Goal: Transaction & Acquisition: Purchase product/service

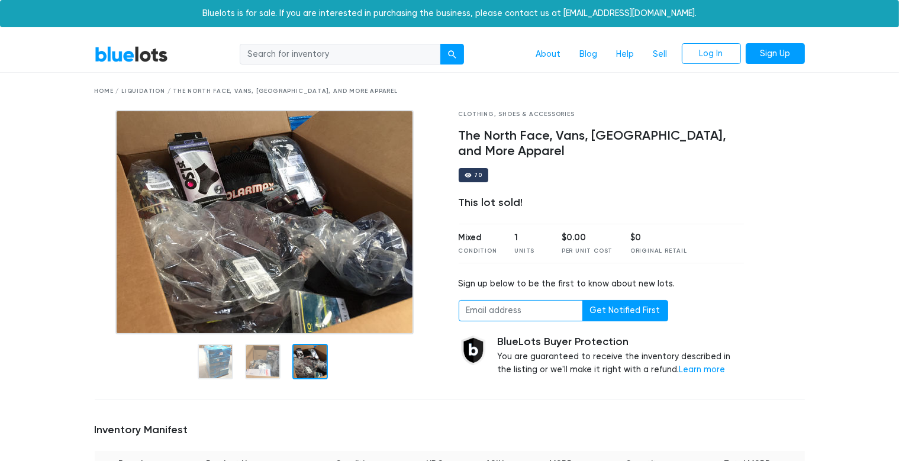
click at [535, 317] on input "email" at bounding box center [521, 310] width 124 height 21
type input "e"
type input "deborahraiter@gmail.com"
click at [631, 309] on button "Get Notified First" at bounding box center [625, 310] width 86 height 21
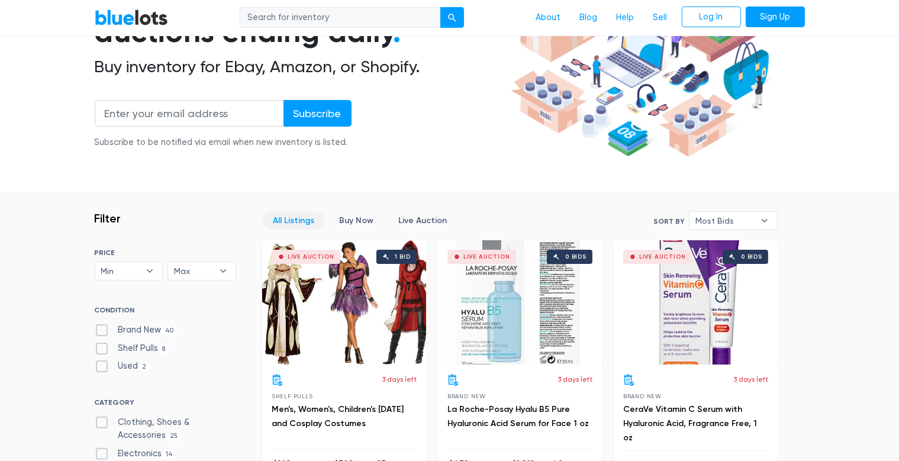
scroll to position [250, 0]
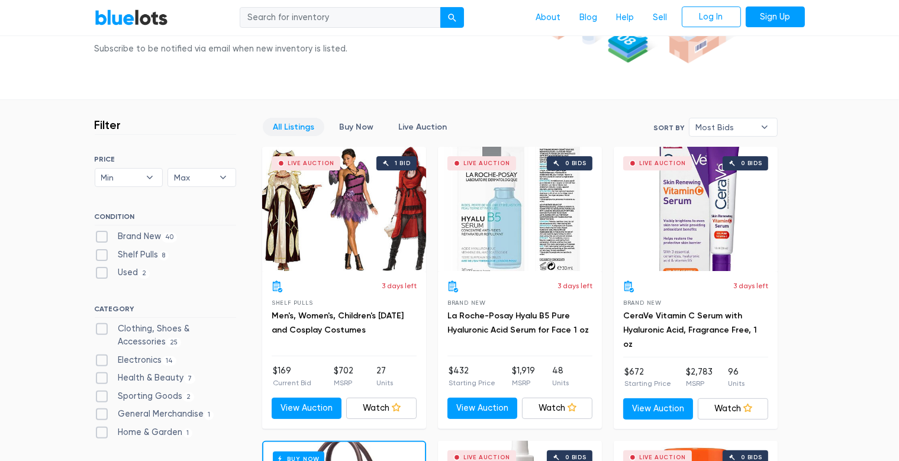
click at [99, 234] on label "Brand New 40" at bounding box center [136, 236] width 83 height 13
click at [99, 234] on New"] "Brand New 40" at bounding box center [99, 234] width 8 height 8
checkbox New"] "true"
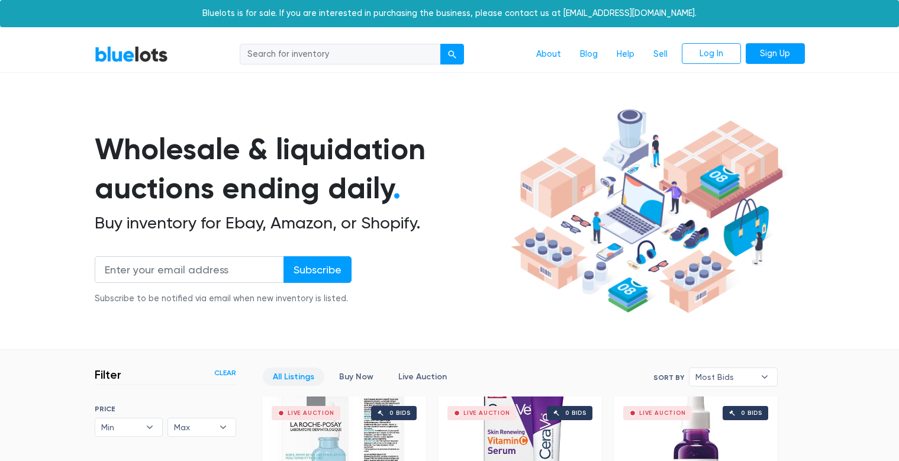
scroll to position [505, 0]
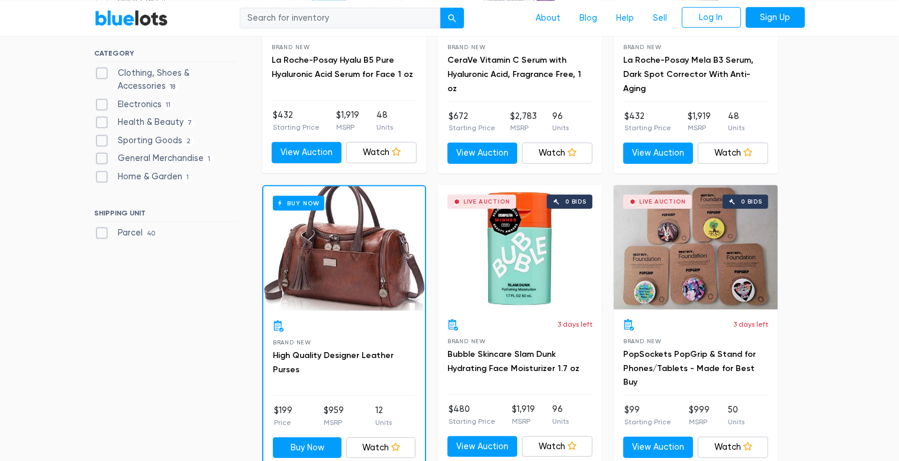
click at [101, 101] on label "Electronics 11" at bounding box center [135, 104] width 80 height 13
click at [101, 101] on input "Electronics 11" at bounding box center [99, 102] width 8 height 8
checkbox input "true"
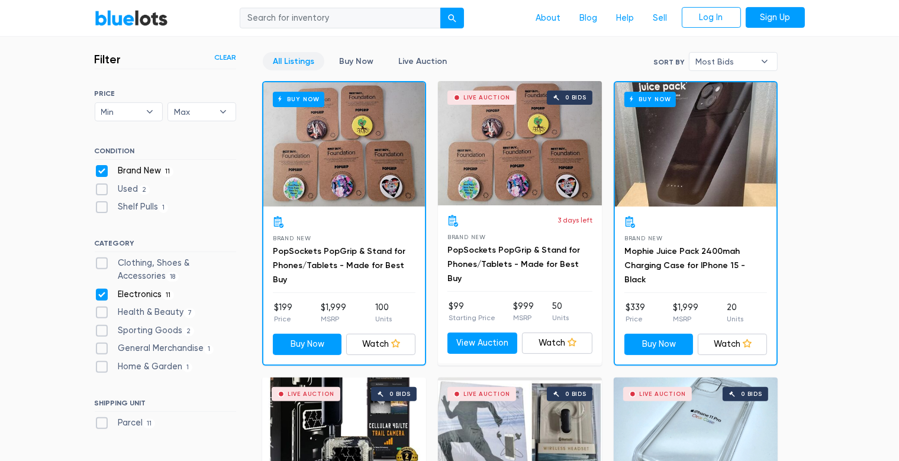
scroll to position [318, 0]
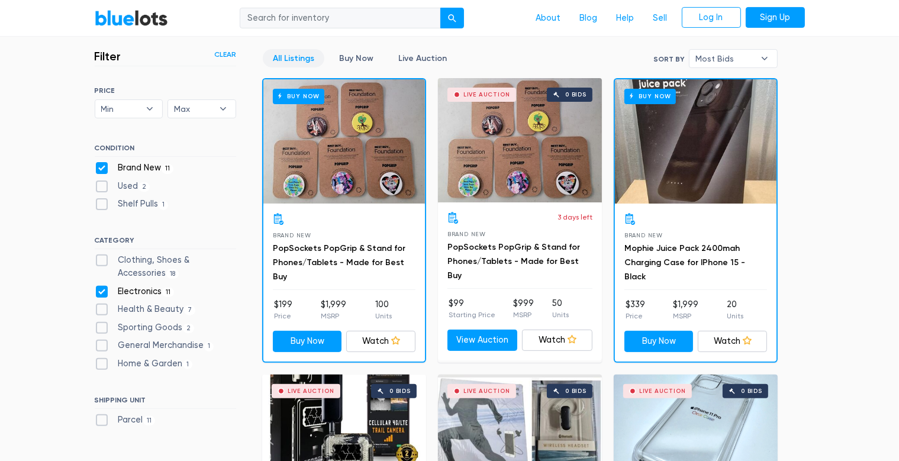
click at [310, 157] on div "Buy Now" at bounding box center [344, 141] width 162 height 124
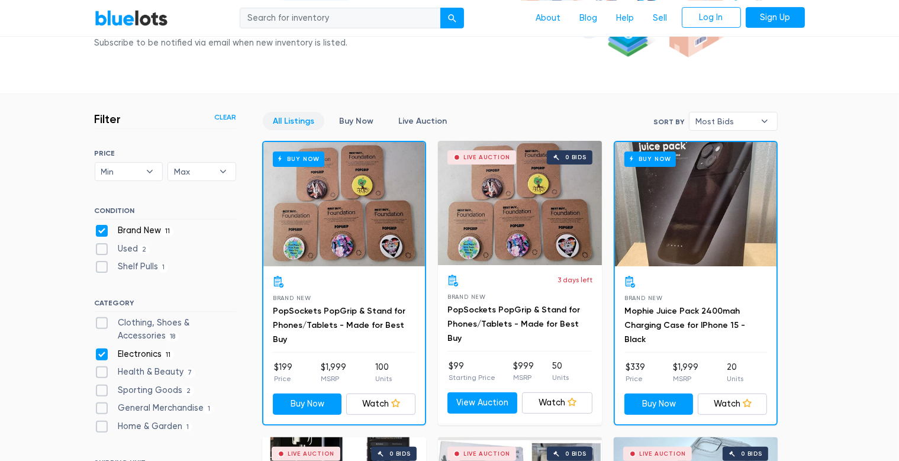
click at [525, 195] on div "Live Auction 0 bids" at bounding box center [520, 203] width 164 height 124
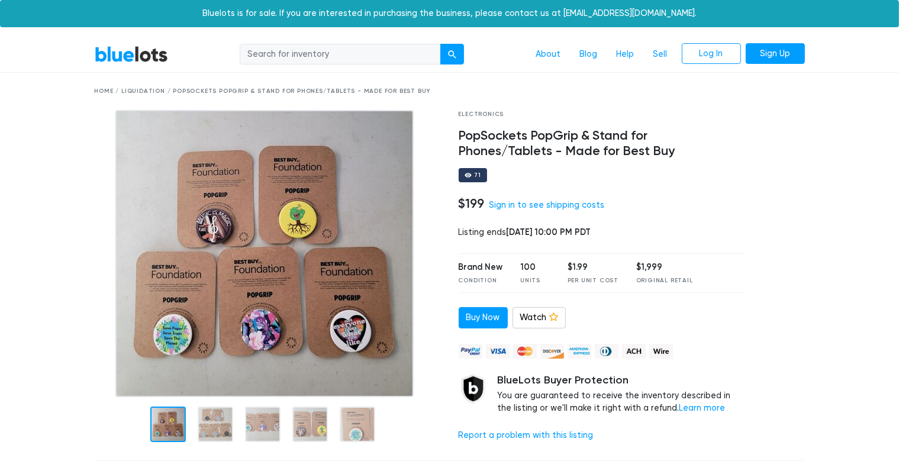
click at [352, 304] on img at bounding box center [264, 253] width 298 height 287
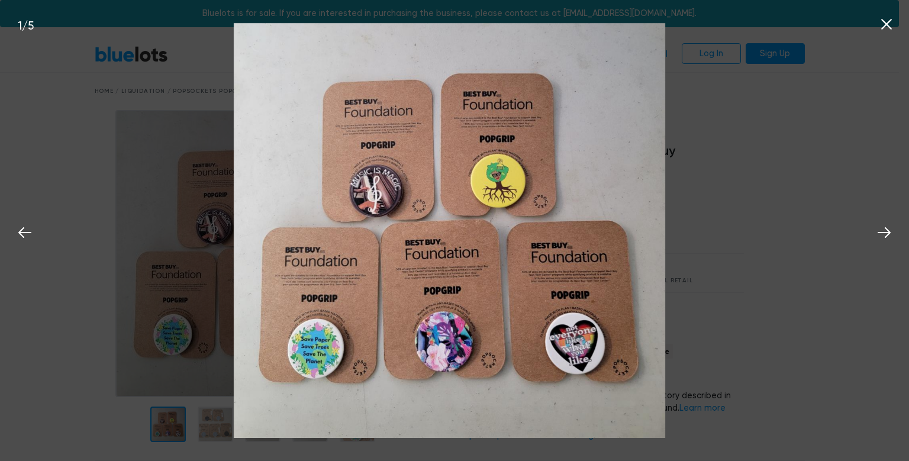
click at [877, 21] on button at bounding box center [886, 22] width 26 height 26
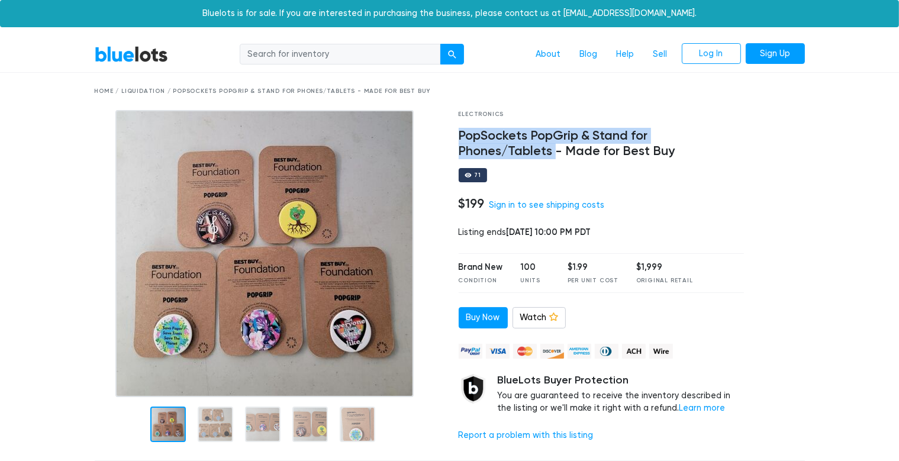
drag, startPoint x: 459, startPoint y: 134, endPoint x: 749, endPoint y: 134, distance: 289.4
click at [749, 134] on div "Electronics PopSockets PopGrip & Stand for Phones/Tablets - Made for Best Buy 7…" at bounding box center [602, 280] width 304 height 341
copy h4 "PopSockets PopGrip & Stand for Phones/Tablets"
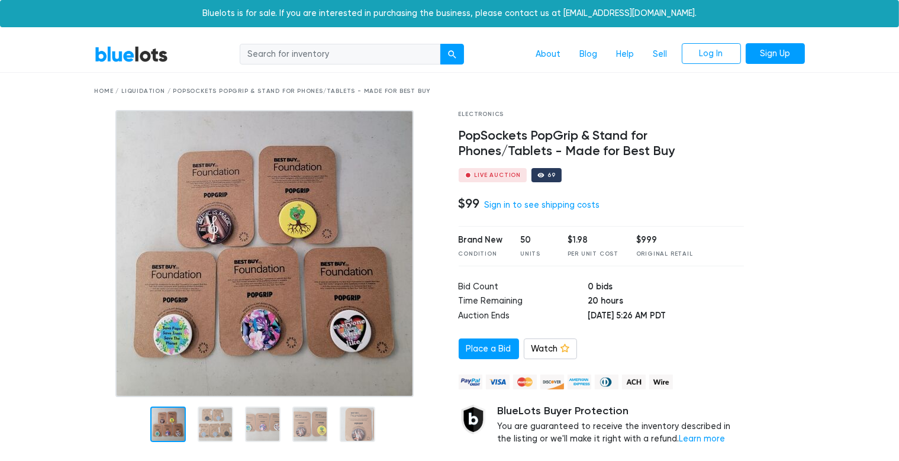
click at [766, 65] on li "Sign Up" at bounding box center [773, 54] width 64 height 22
click at [771, 57] on link "Sign Up" at bounding box center [775, 53] width 59 height 21
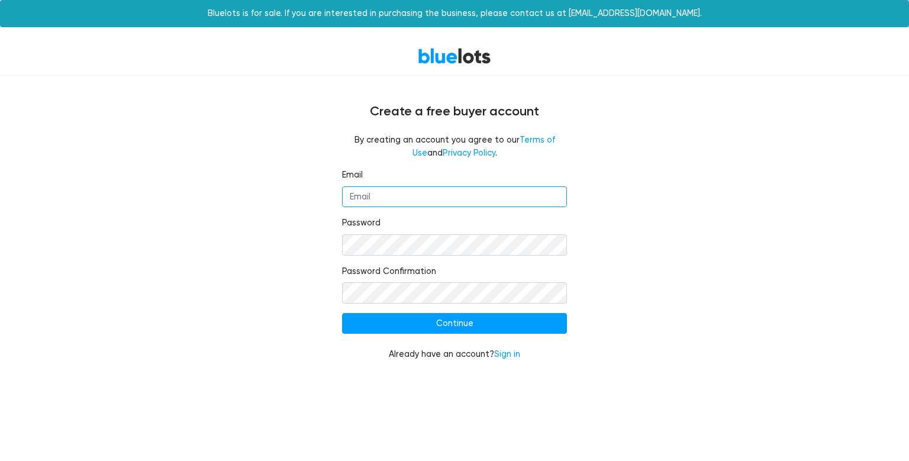
click at [453, 198] on input "Email" at bounding box center [454, 196] width 225 height 21
type input "[EMAIL_ADDRESS][DOMAIN_NAME]"
click at [660, 299] on div "Email deborahraiter@gmail.com Password Password Confirmation Continue Already h…" at bounding box center [455, 272] width 728 height 207
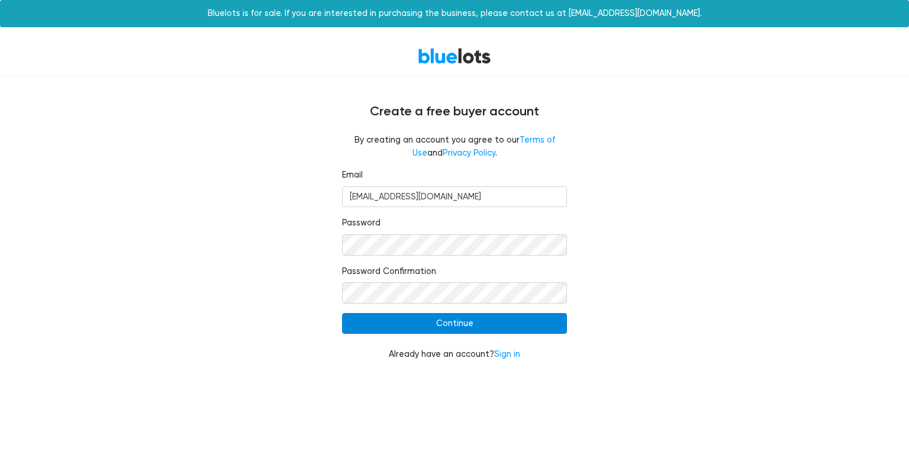
click at [486, 324] on input "Continue" at bounding box center [454, 323] width 225 height 21
click at [456, 326] on input "Continue" at bounding box center [454, 323] width 225 height 21
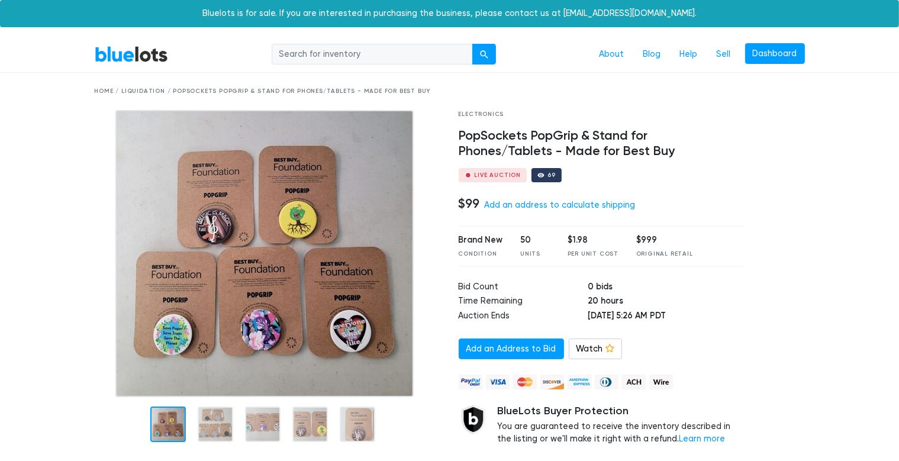
click at [495, 176] on div "Live Auction" at bounding box center [498, 175] width 47 height 6
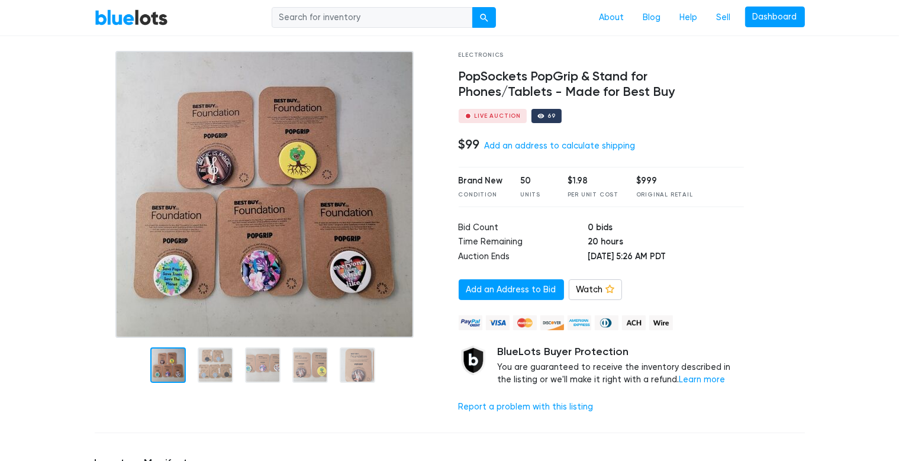
scroll to position [62, 0]
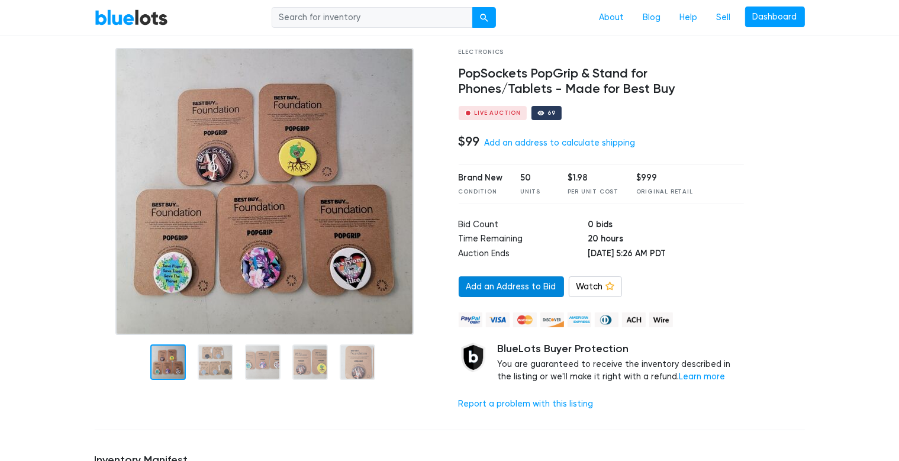
click at [527, 288] on link "Add an Address to Bid" at bounding box center [511, 286] width 105 height 21
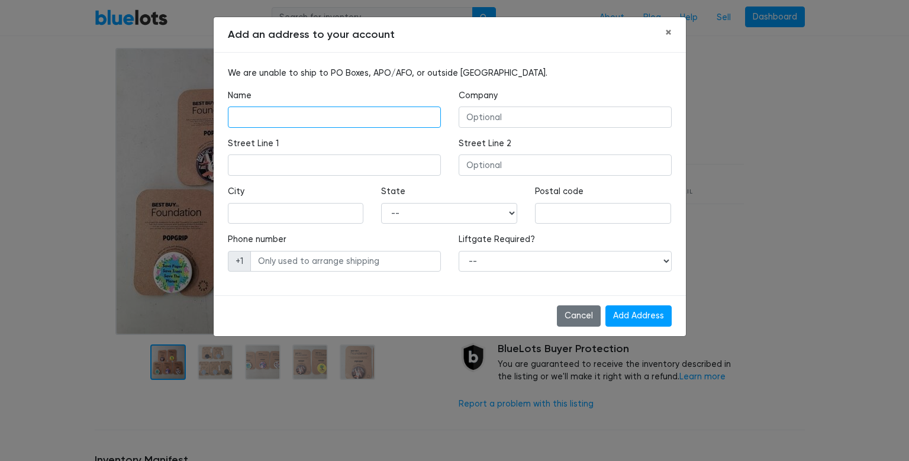
click at [295, 118] on input "text" at bounding box center [334, 117] width 213 height 21
type input "Deborah Raiter"
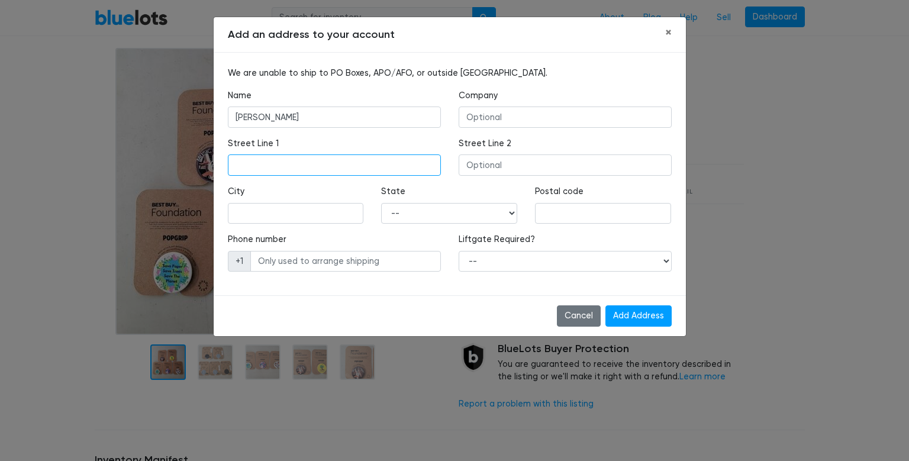
click at [291, 167] on input "text" at bounding box center [334, 164] width 213 height 21
type input "740 E Mingus Avenue"
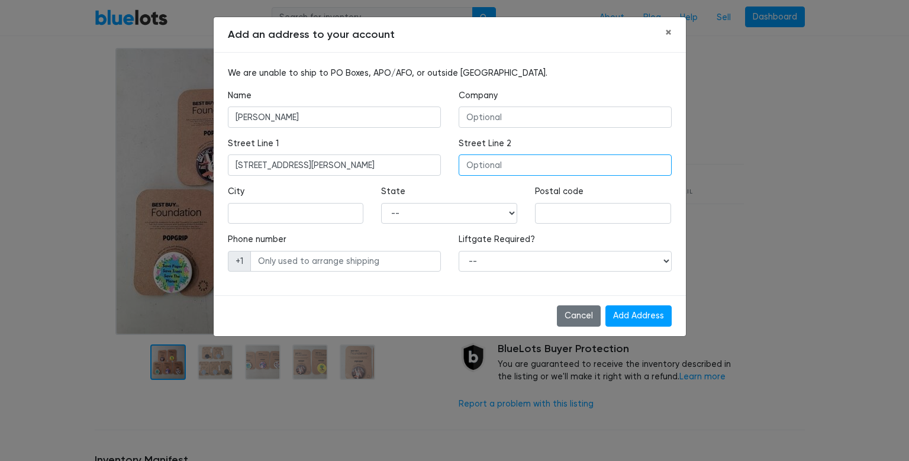
click at [504, 169] on input "text" at bounding box center [565, 164] width 213 height 21
type input "Apt 1072"
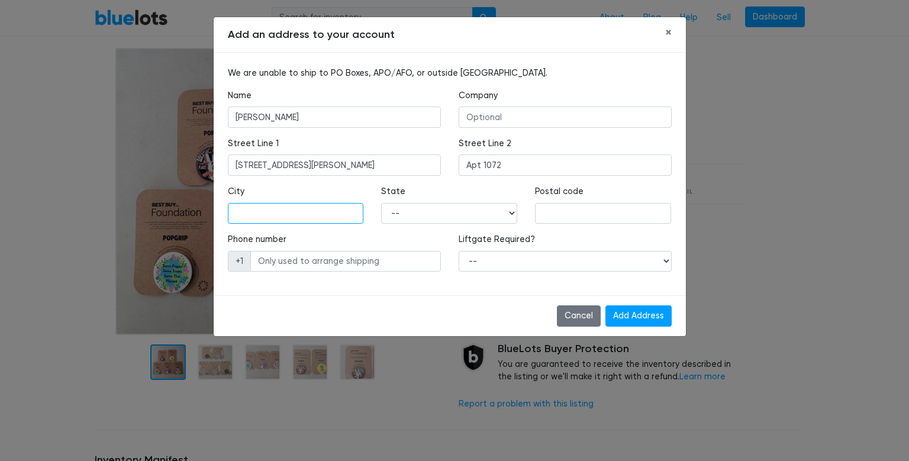
click at [333, 217] on input "text" at bounding box center [296, 213] width 136 height 21
type input "Cottonwood"
select select "AZ"
click option "Arizona" at bounding box center [0, 0] width 0 height 0
click at [573, 217] on input "text" at bounding box center [603, 213] width 136 height 21
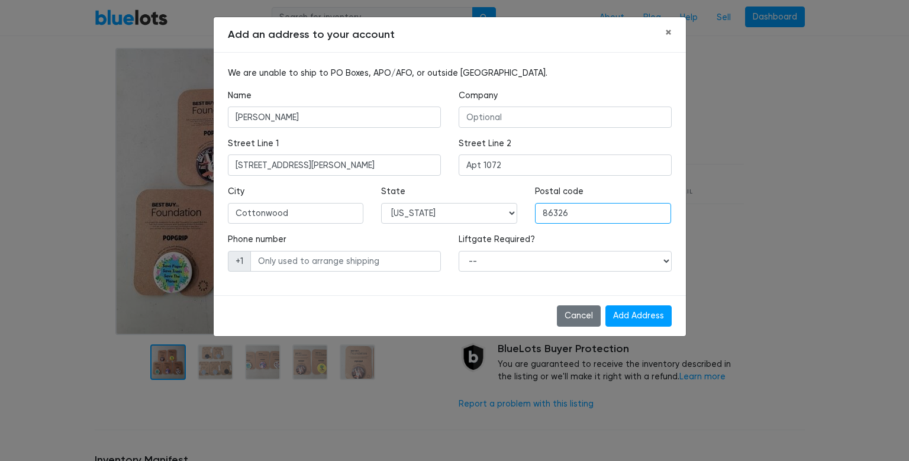
type input "86326"
click at [354, 264] on input "text" at bounding box center [345, 261] width 191 height 21
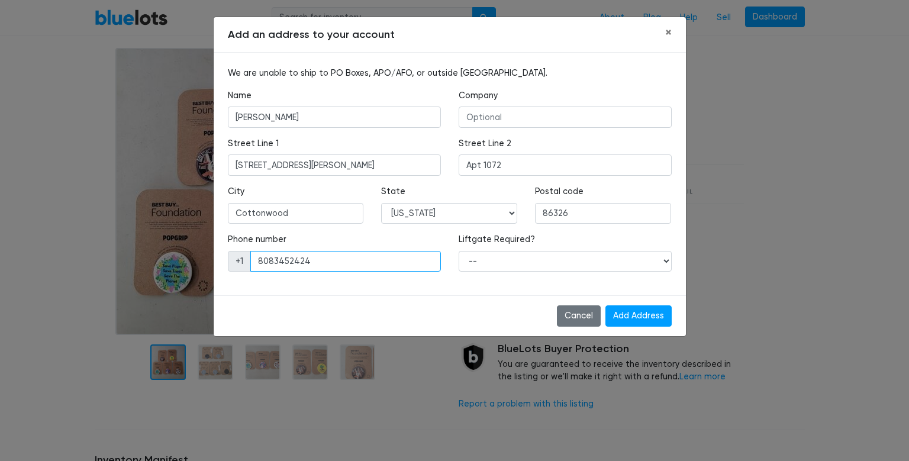
type input "8083452424"
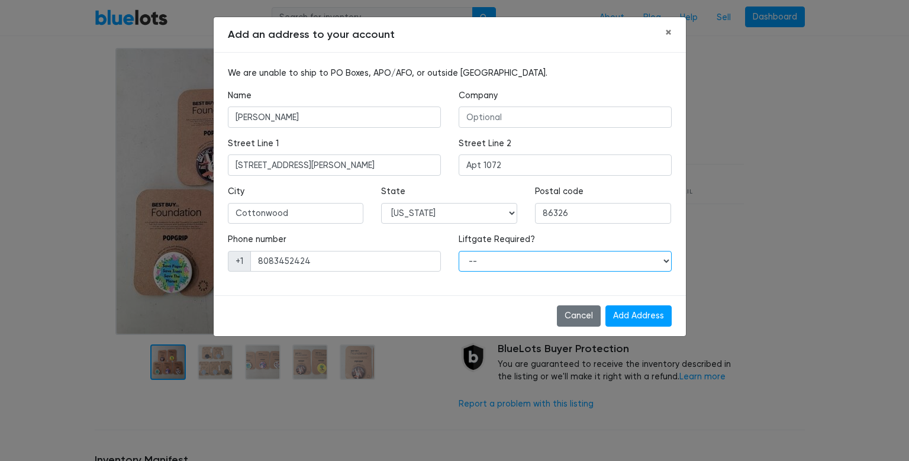
click at [459, 251] on select "-- Yes No" at bounding box center [565, 261] width 213 height 21
select select "0"
click option "No" at bounding box center [0, 0] width 0 height 0
click at [643, 317] on input "Add Address" at bounding box center [638, 315] width 66 height 21
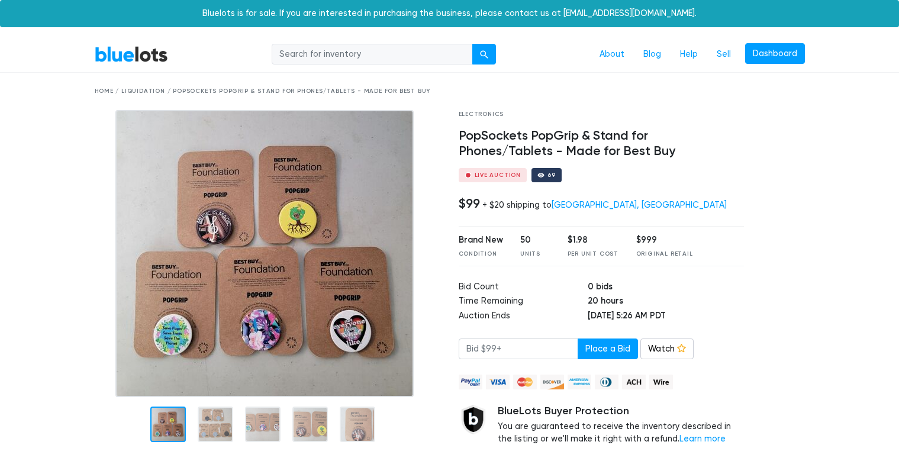
scroll to position [62, 0]
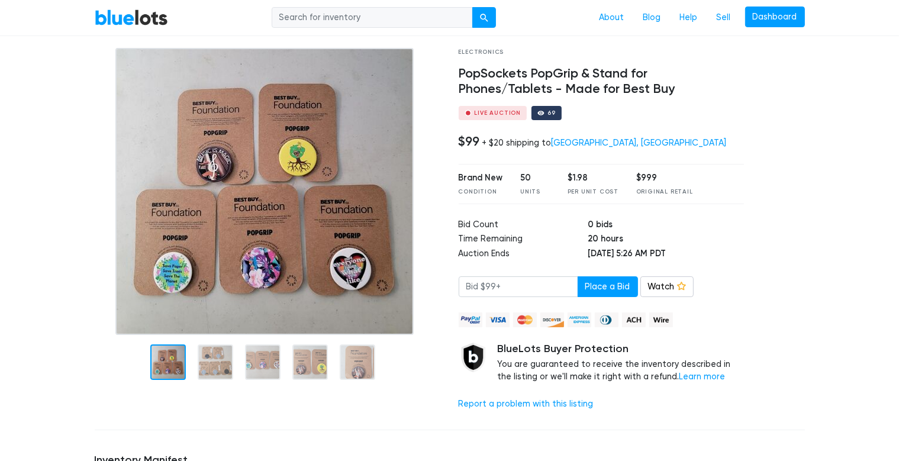
click at [257, 240] on img at bounding box center [264, 191] width 298 height 287
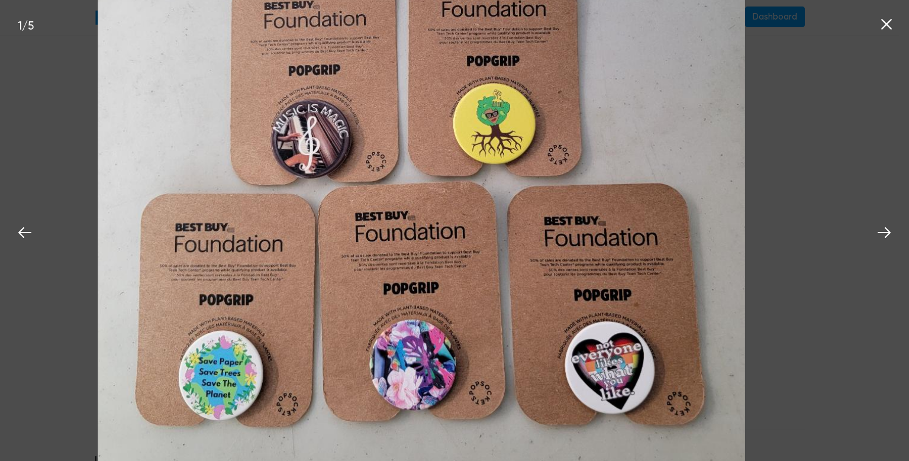
click at [883, 22] on icon at bounding box center [886, 24] width 11 height 11
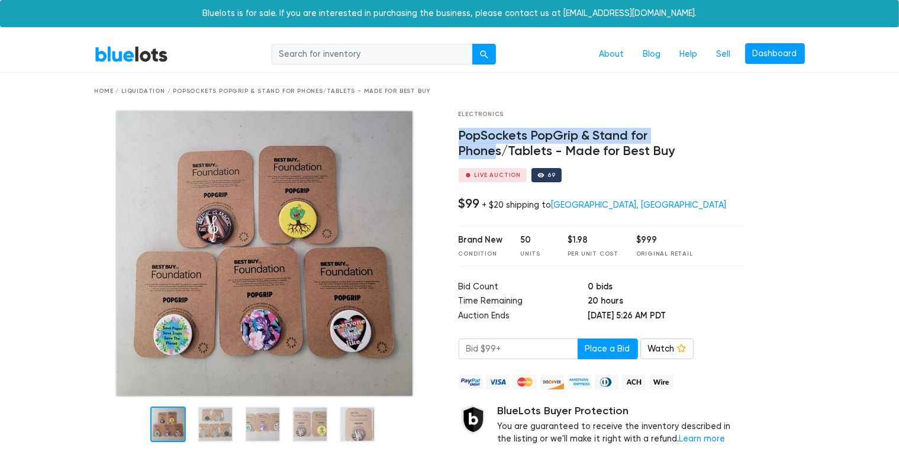
drag, startPoint x: 457, startPoint y: 138, endPoint x: 695, endPoint y: 141, distance: 238.5
click at [695, 141] on div "Electronics PopSockets PopGrip & Stand for Phones/Tablets - Made for Best Buy L…" at bounding box center [602, 296] width 304 height 372
click at [695, 141] on h4 "PopSockets PopGrip & Stand for Phones/Tablets - Made for Best Buy" at bounding box center [602, 143] width 286 height 31
click at [673, 136] on h4 "PopSockets PopGrip & Stand for Phones/Tablets - Made for Best Buy" at bounding box center [602, 143] width 286 height 31
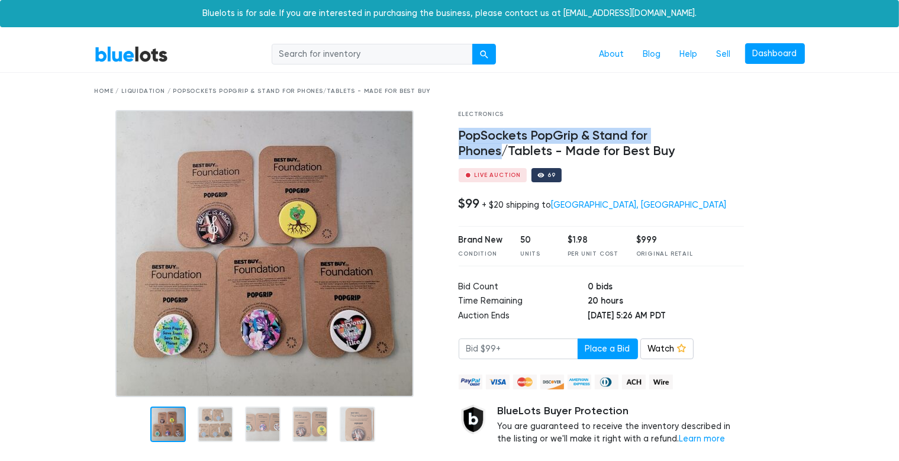
drag, startPoint x: 694, startPoint y: 137, endPoint x: 456, endPoint y: 124, distance: 238.9
click at [456, 124] on div "Electronics PopSockets PopGrip & Stand for Phones/Tablets - Made for Best Buy L…" at bounding box center [602, 296] width 304 height 372
copy h4 "PopSockets PopGrip & Stand for Phones"
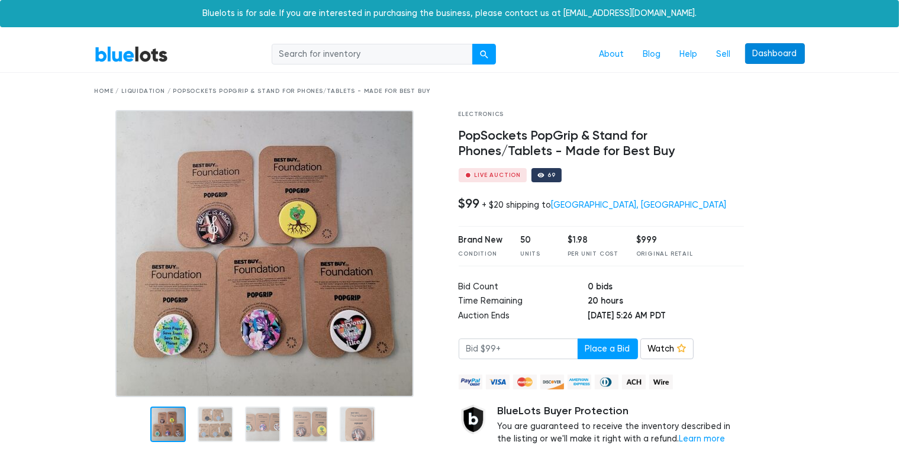
click at [760, 51] on link "Dashboard" at bounding box center [775, 53] width 60 height 21
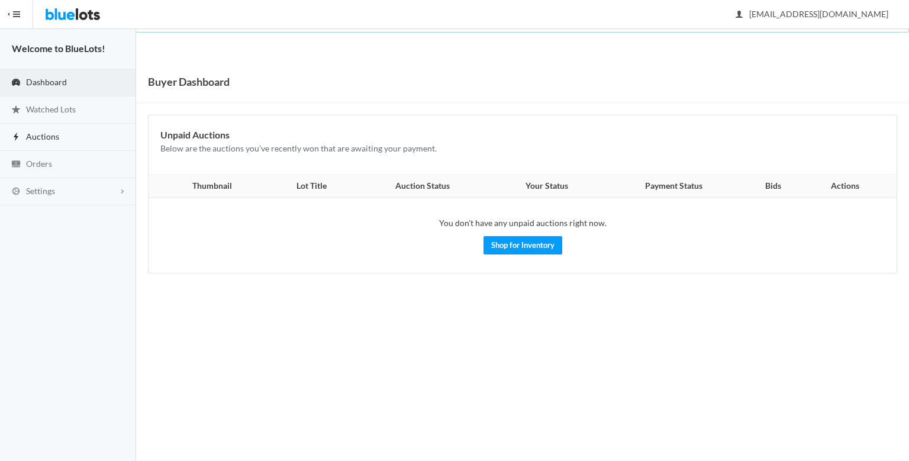
click at [49, 138] on span "Auctions" at bounding box center [42, 136] width 33 height 10
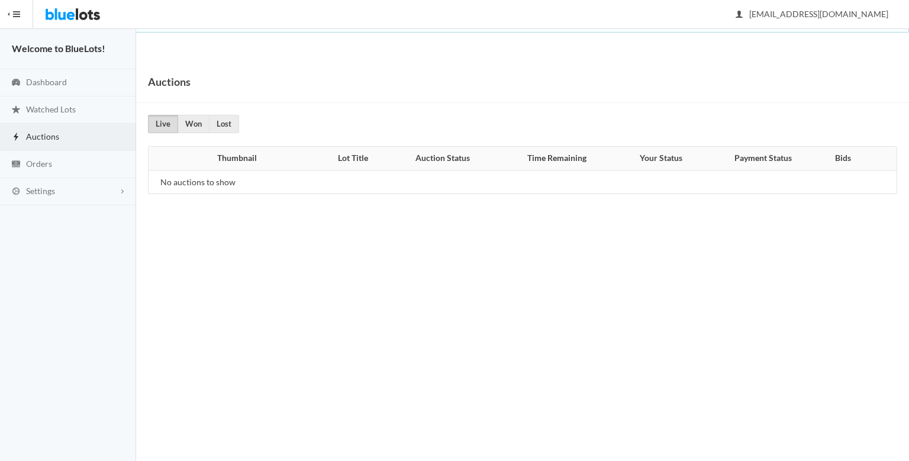
click at [21, 12] on button "HIDE MENU" at bounding box center [16, 14] width 33 height 28
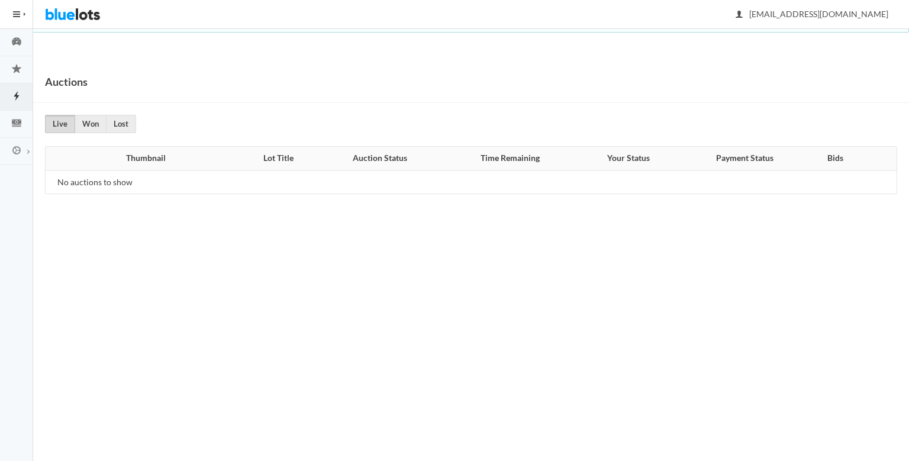
click at [20, 13] on button "HIDE MENU" at bounding box center [16, 14] width 33 height 28
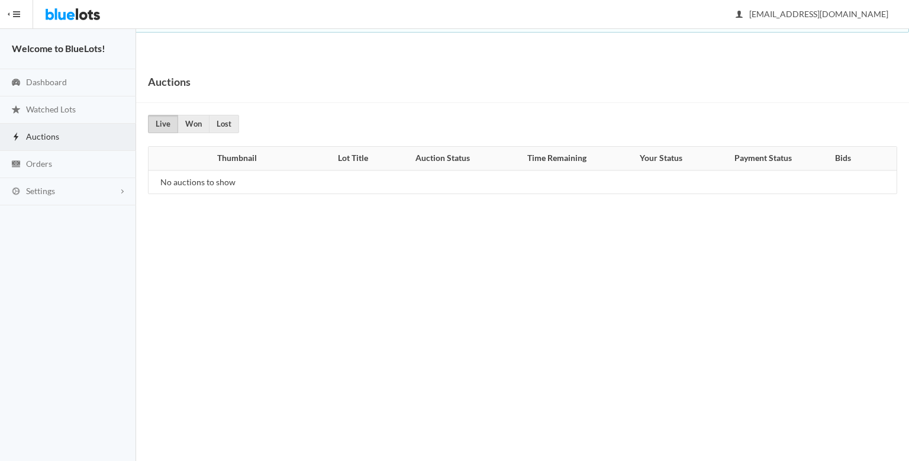
click at [65, 11] on img at bounding box center [73, 14] width 56 height 28
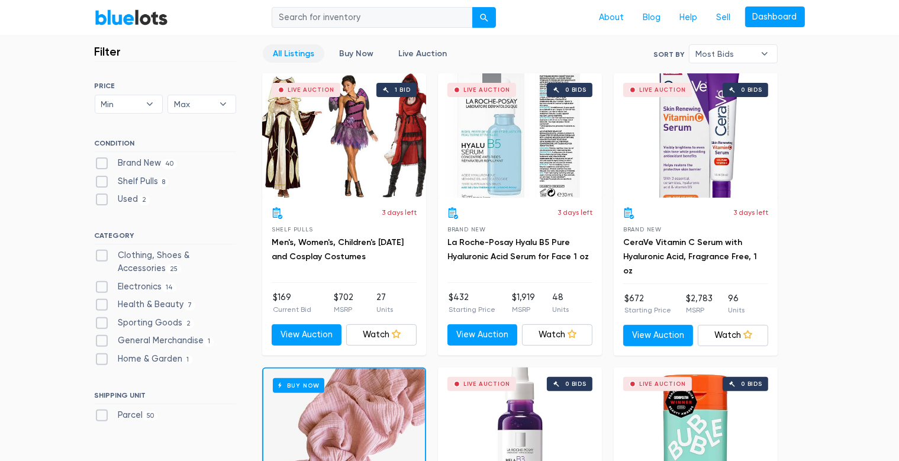
scroll to position [375, 0]
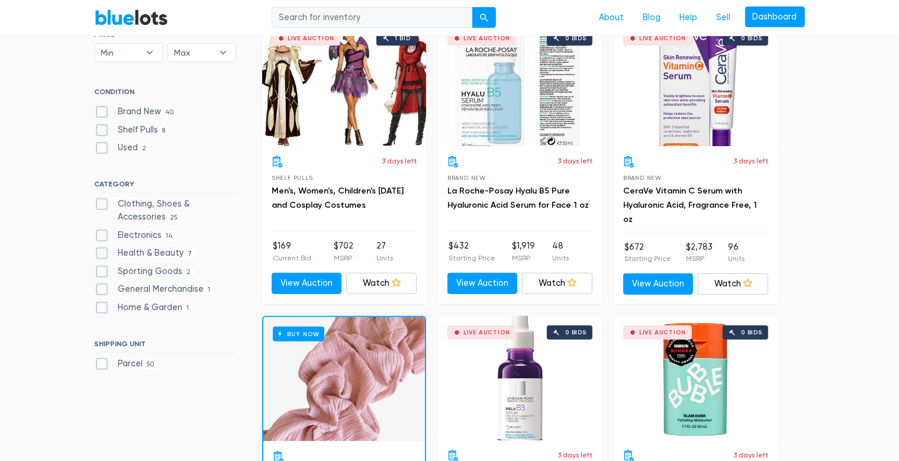
click at [103, 110] on label "Brand New 40" at bounding box center [136, 111] width 83 height 13
click at [102, 110] on New"] "Brand New 40" at bounding box center [99, 109] width 8 height 8
checkbox New"] "true"
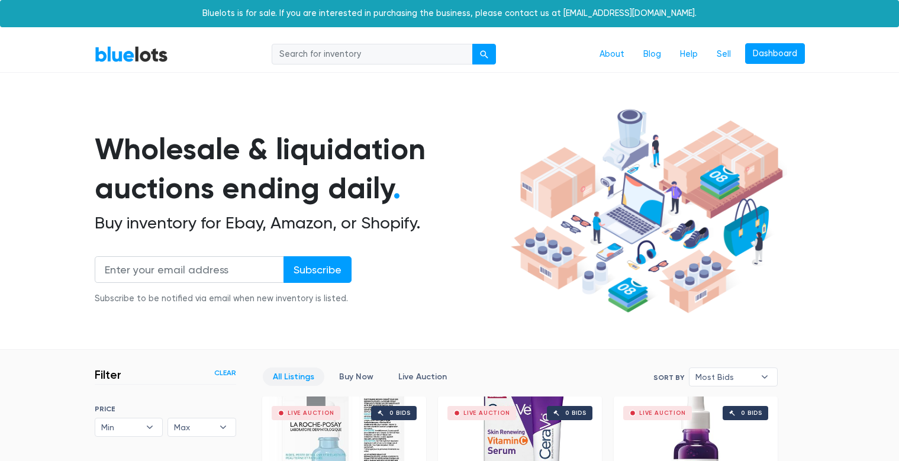
scroll to position [443, 0]
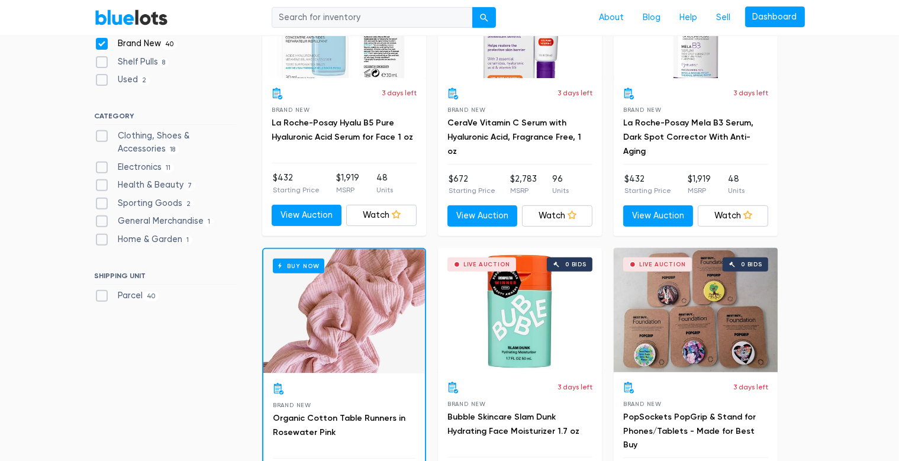
click at [103, 167] on label "Electronics 11" at bounding box center [135, 167] width 80 height 13
click at [102, 167] on input "Electronics 11" at bounding box center [99, 165] width 8 height 8
checkbox input "true"
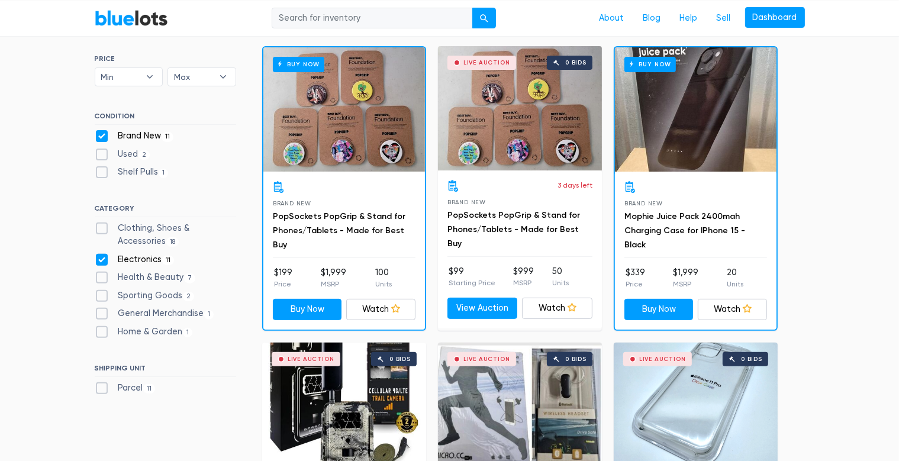
scroll to position [506, 0]
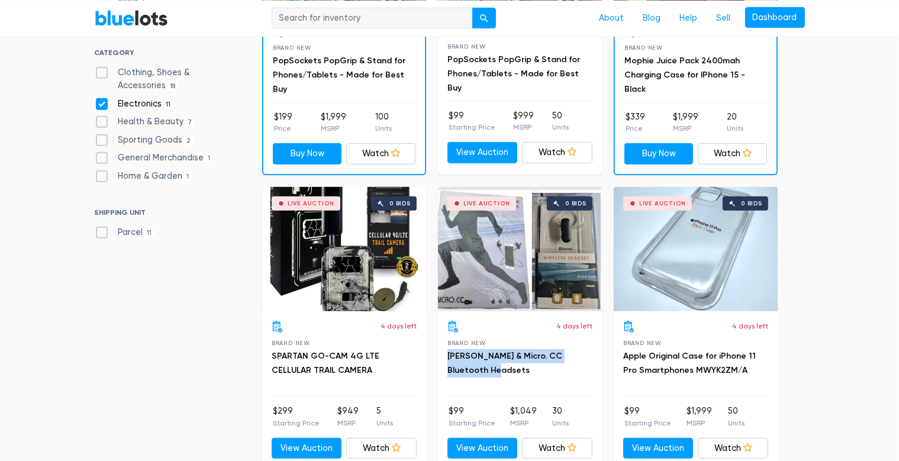
drag, startPoint x: 494, startPoint y: 368, endPoint x: 446, endPoint y: 351, distance: 50.9
click at [446, 351] on div "4 days left Brand New Emerson & Micro. CC Bluetooth Headsets $99 Starting Price…" at bounding box center [520, 389] width 164 height 157
click at [486, 274] on div "Live Auction 0 bids" at bounding box center [520, 249] width 164 height 124
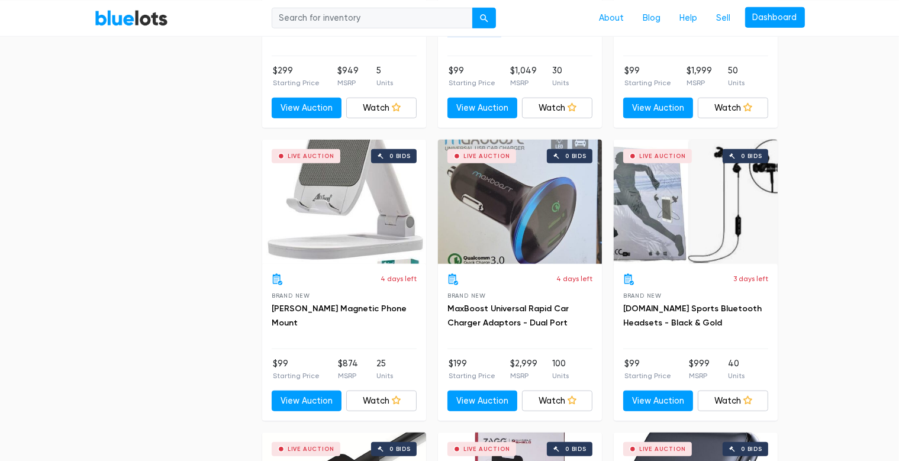
scroll to position [818, 0]
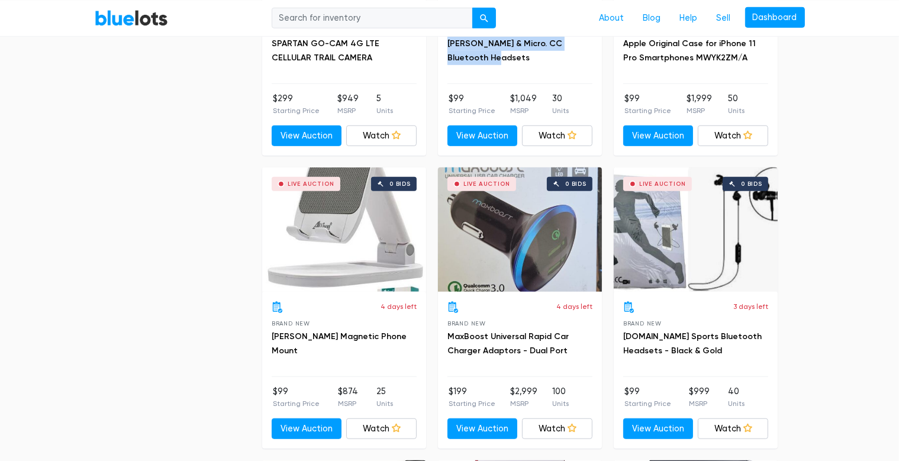
click at [526, 237] on div "Live Auction 0 bids" at bounding box center [520, 229] width 164 height 124
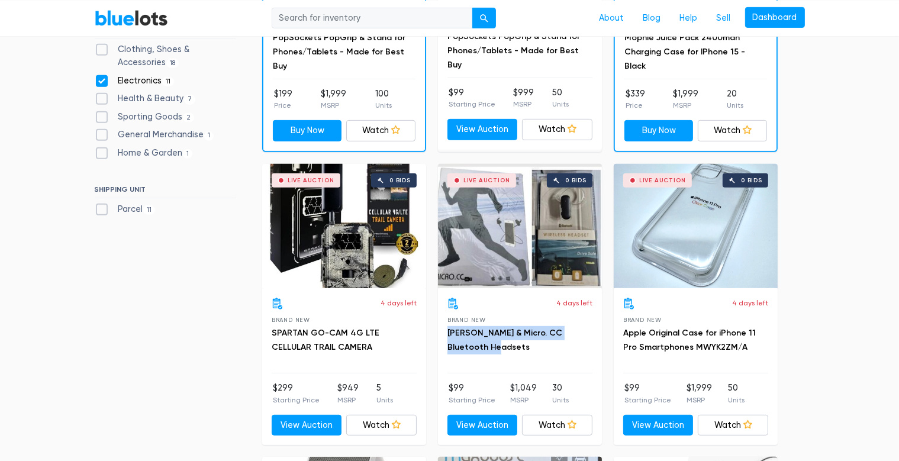
scroll to position [459, 0]
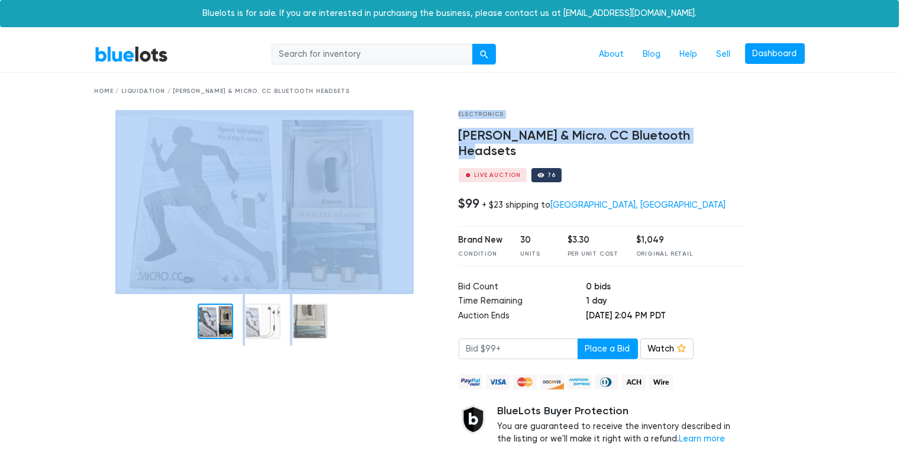
drag, startPoint x: 709, startPoint y: 138, endPoint x: 430, endPoint y: 133, distance: 278.8
click at [430, 133] on div "Electronics Emerson & Micro. CC Bluetooth Headsets Live Auction 76 $99 + $23 sh…" at bounding box center [450, 296] width 728 height 372
click at [685, 138] on h4 "Emerson & Micro. CC Bluetooth Headsets" at bounding box center [602, 143] width 286 height 31
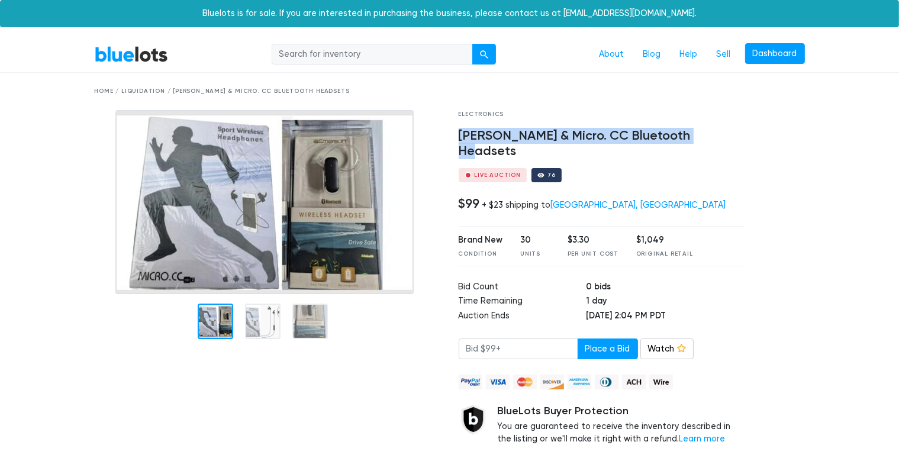
drag, startPoint x: 699, startPoint y: 137, endPoint x: 459, endPoint y: 135, distance: 240.9
click at [459, 135] on h4 "Emerson & Micro. CC Bluetooth Headsets" at bounding box center [602, 143] width 286 height 31
copy h4 "Emerson & Micro. CC Bluetooth Headsets"
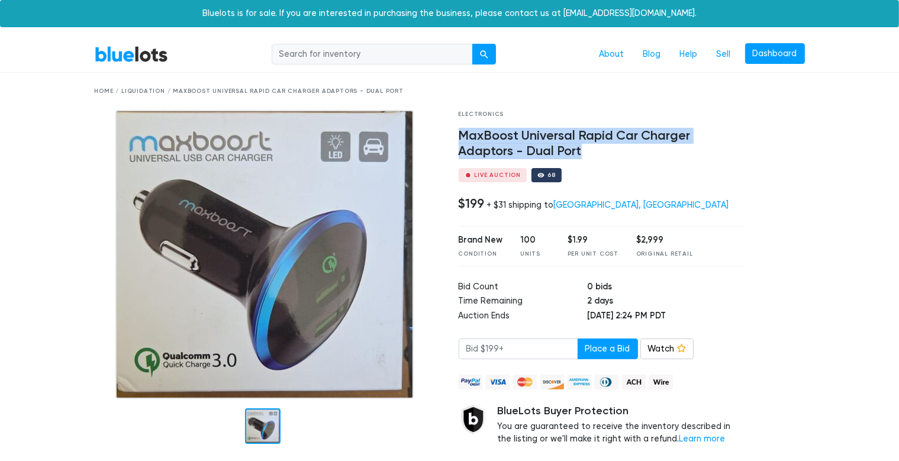
drag, startPoint x: 455, startPoint y: 131, endPoint x: 595, endPoint y: 150, distance: 141.5
click at [632, 155] on div "Electronics MaxBoost Universal Rapid Car Charger Adaptors - Dual Port Live Auct…" at bounding box center [602, 296] width 304 height 372
copy h4 "MaxBoost Universal Rapid Car Charger Adaptors - Dual Port"
